Goal: Find specific page/section: Find specific page/section

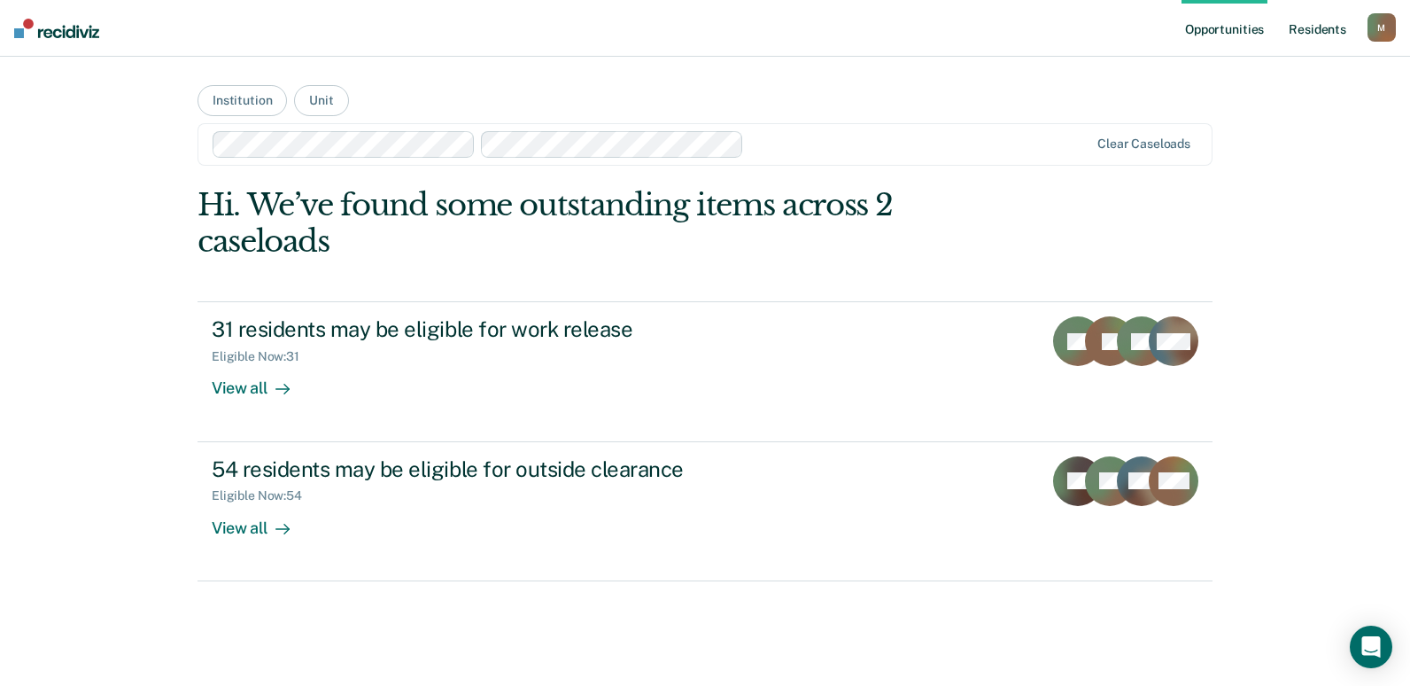
click at [1316, 25] on link "Resident s" at bounding box center [1318, 28] width 65 height 57
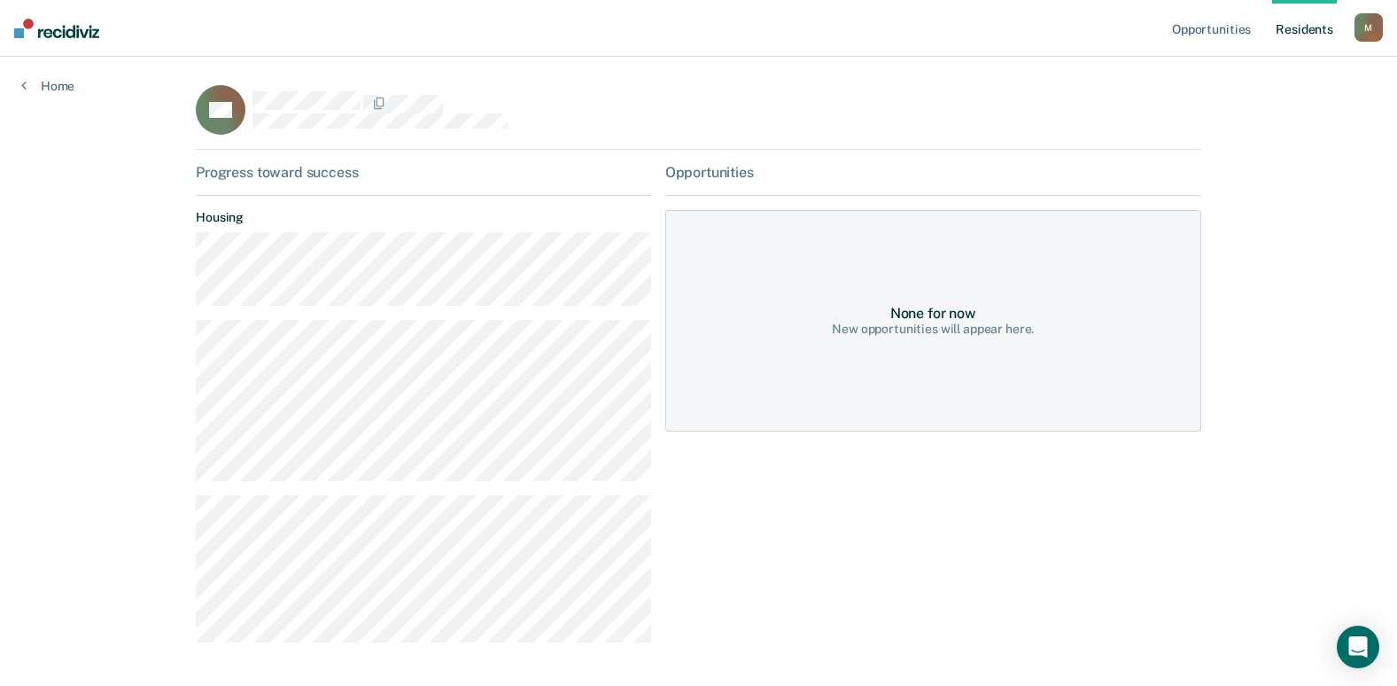
scroll to position [63, 0]
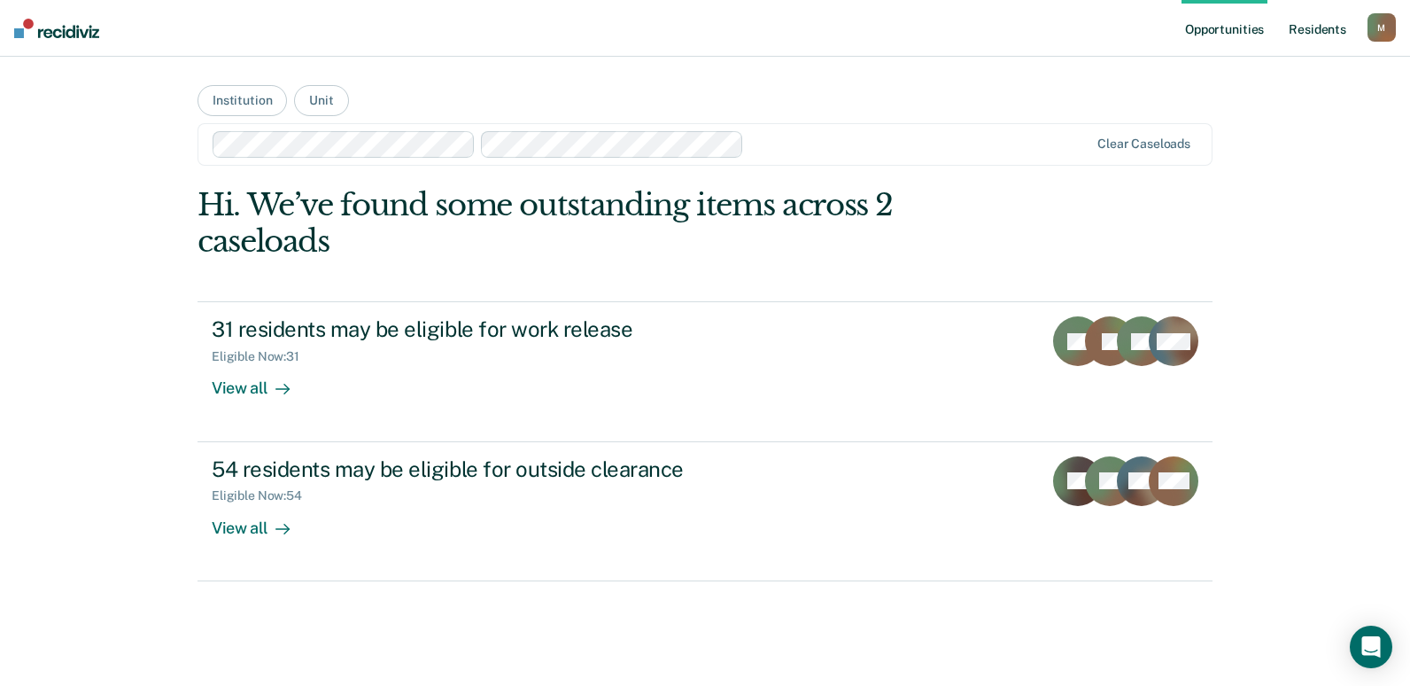
click at [1309, 33] on link "Resident s" at bounding box center [1318, 28] width 65 height 57
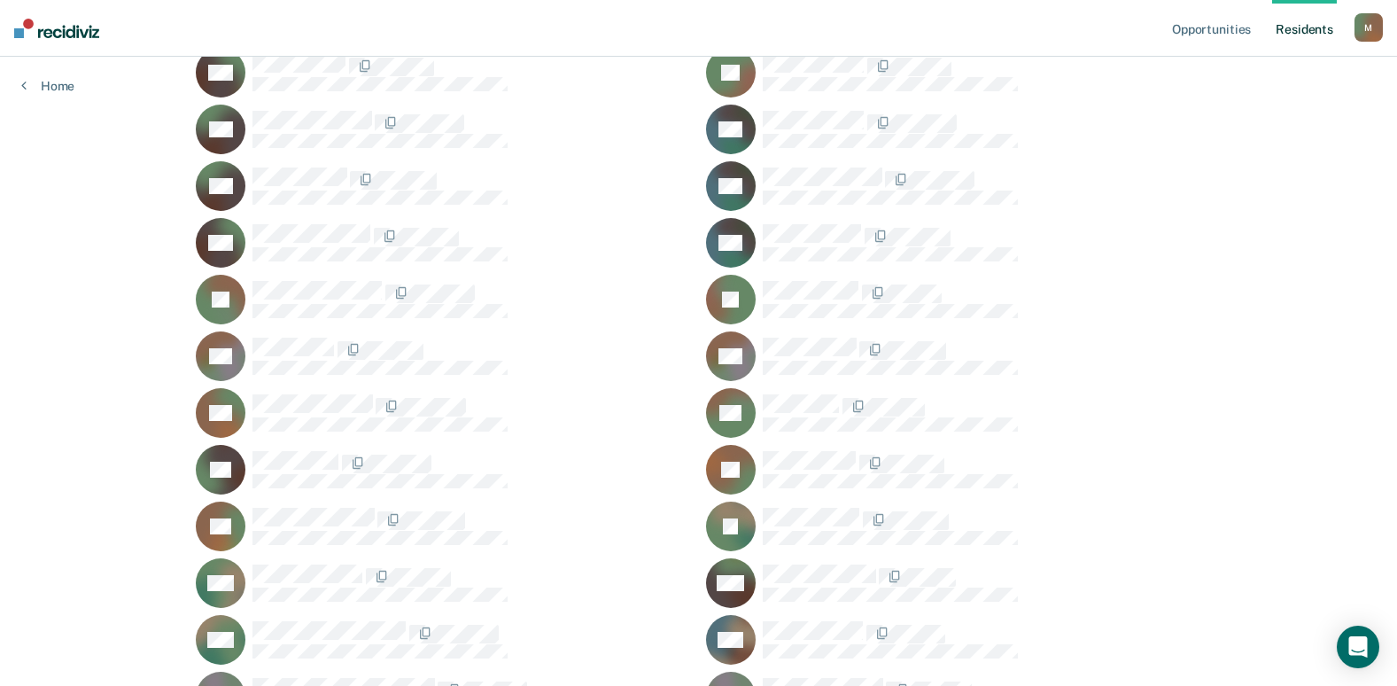
scroll to position [7223, 0]
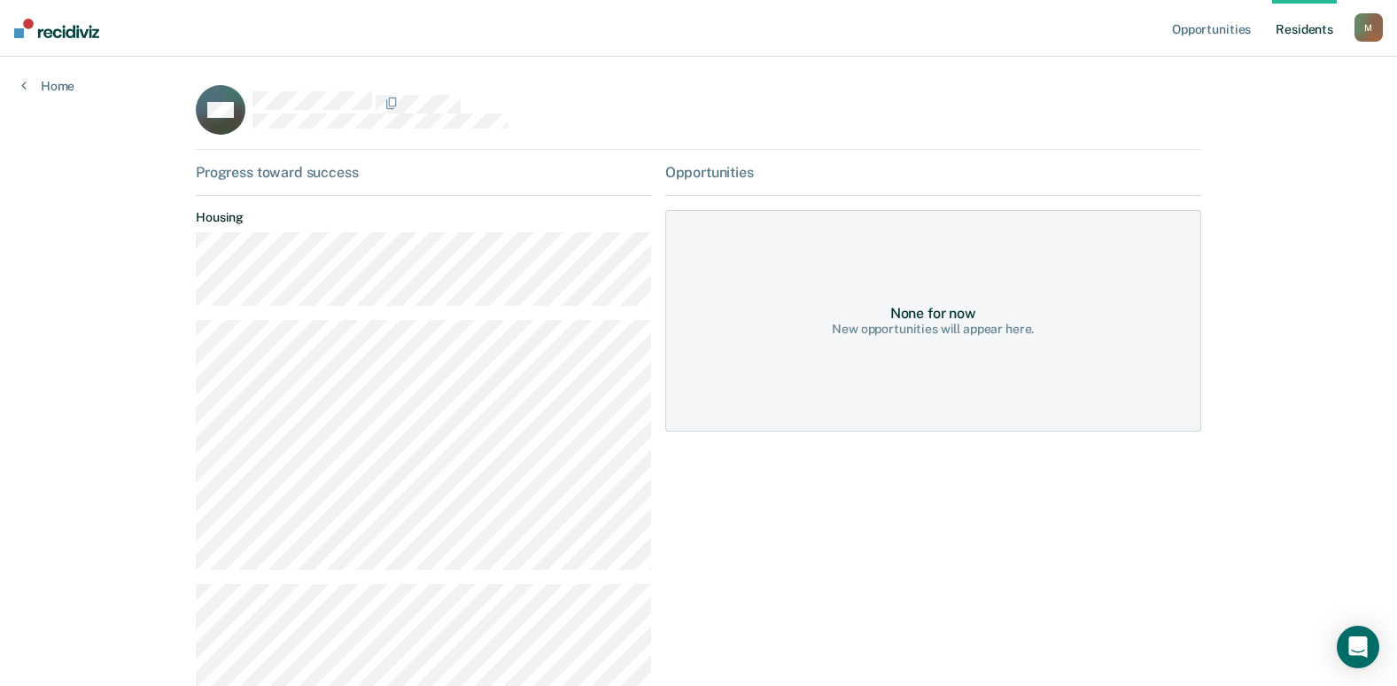
scroll to position [173, 0]
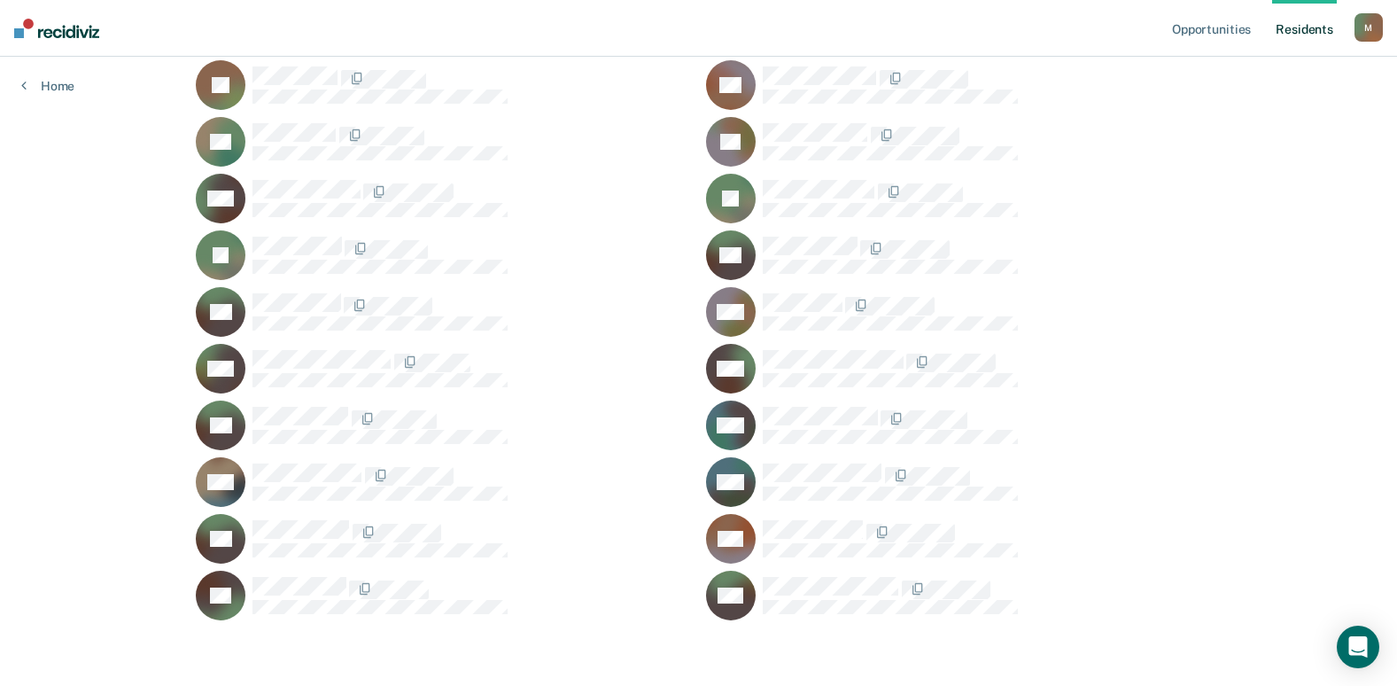
scroll to position [1678, 0]
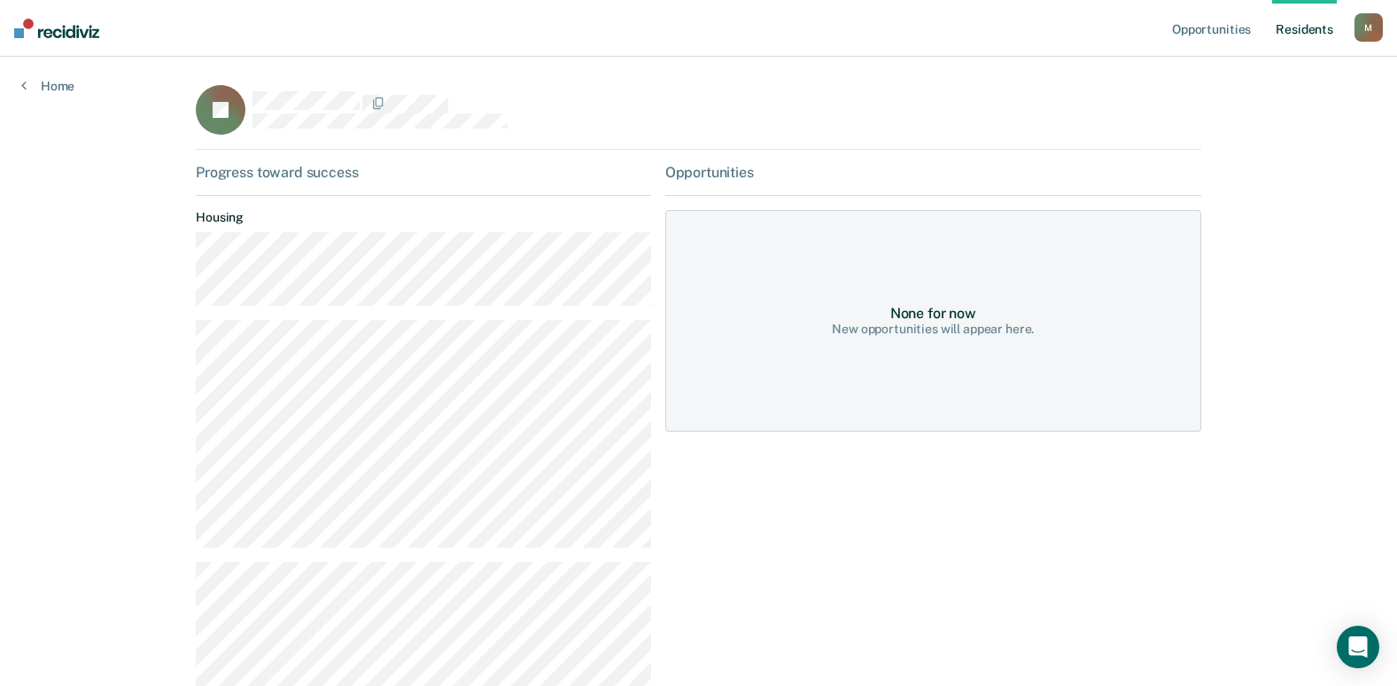
scroll to position [239, 0]
